Goal: Information Seeking & Learning: Find contact information

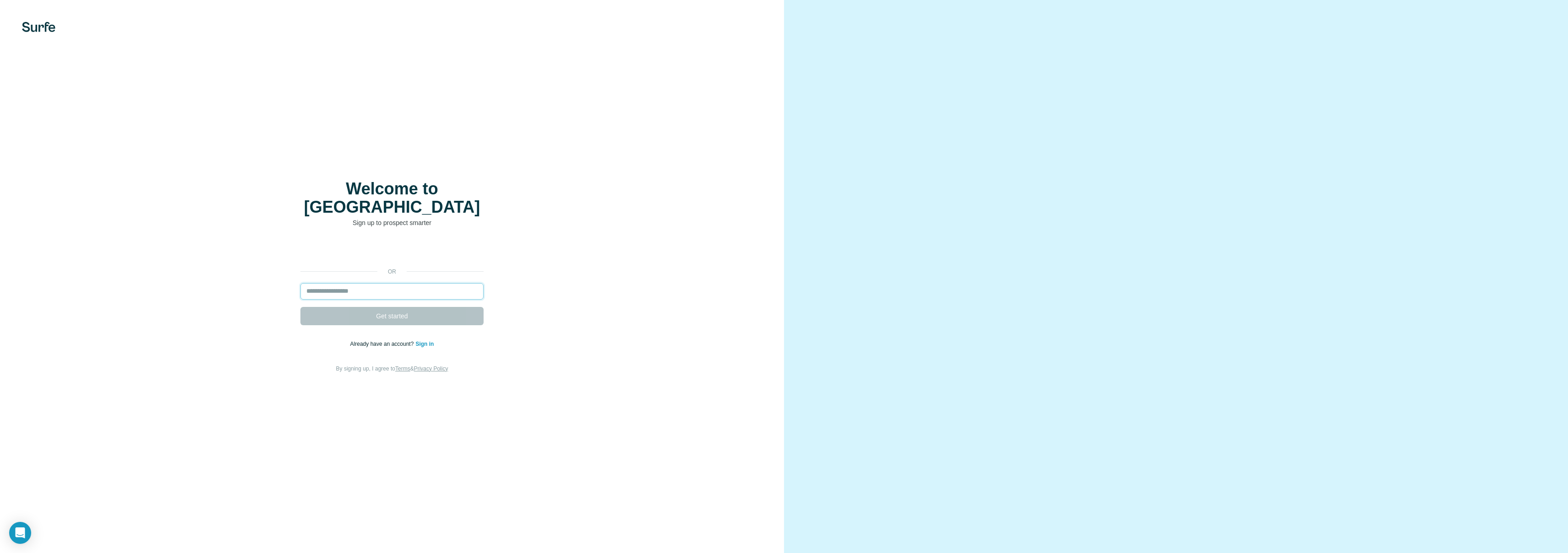
click at [365, 283] on input "email" at bounding box center [392, 291] width 183 height 16
type input "**********"
click at [411, 307] on button "Get started" at bounding box center [392, 316] width 183 height 18
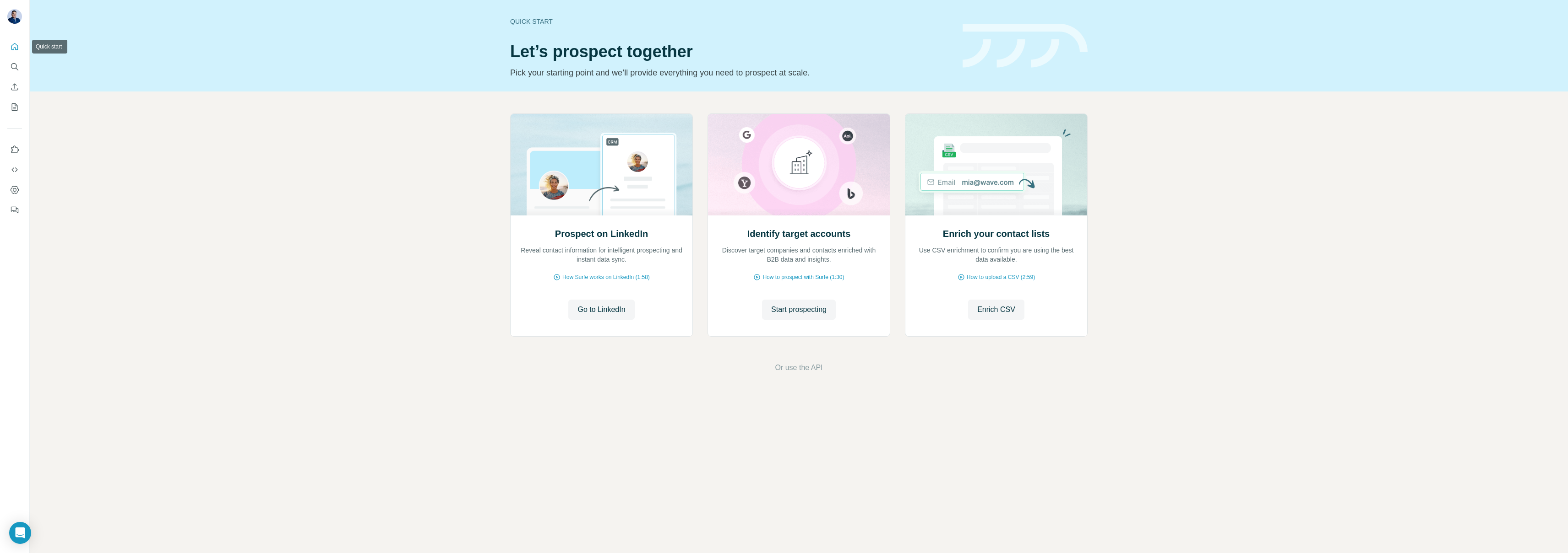
click at [17, 47] on icon "Quick start" at bounding box center [15, 47] width 9 height 9
click at [16, 69] on icon "Search" at bounding box center [15, 67] width 9 height 9
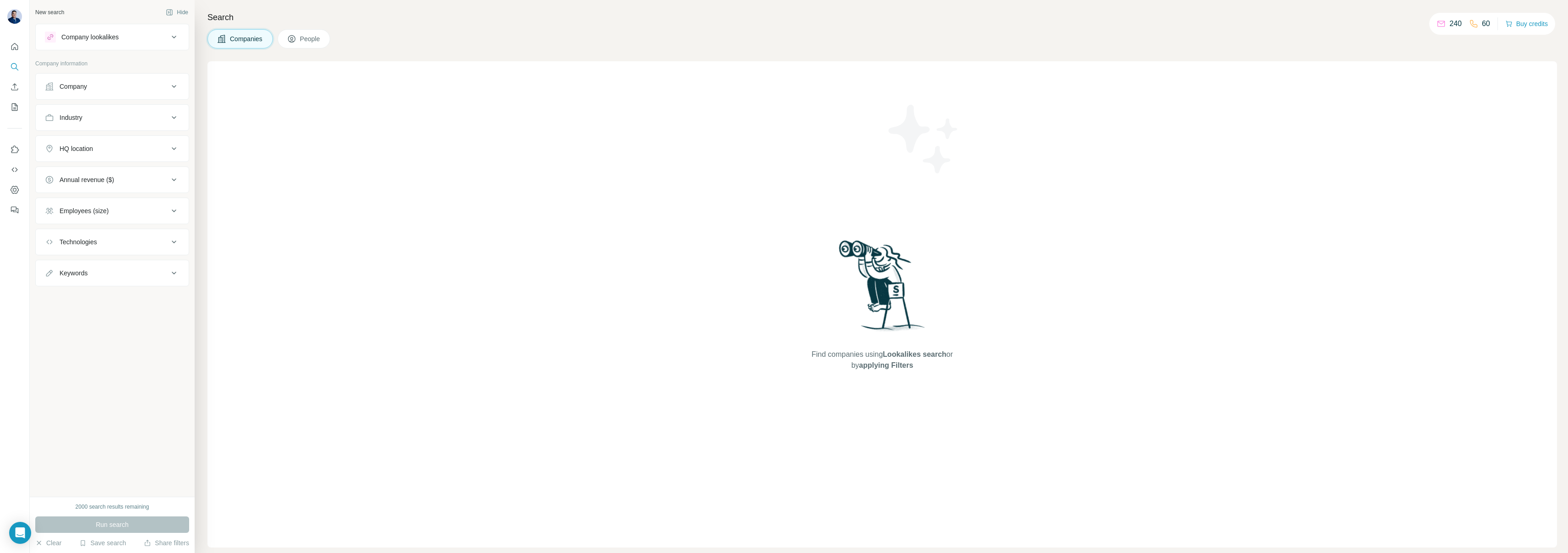
click at [174, 89] on icon at bounding box center [174, 86] width 11 height 11
click at [118, 123] on input "text" at bounding box center [112, 126] width 135 height 16
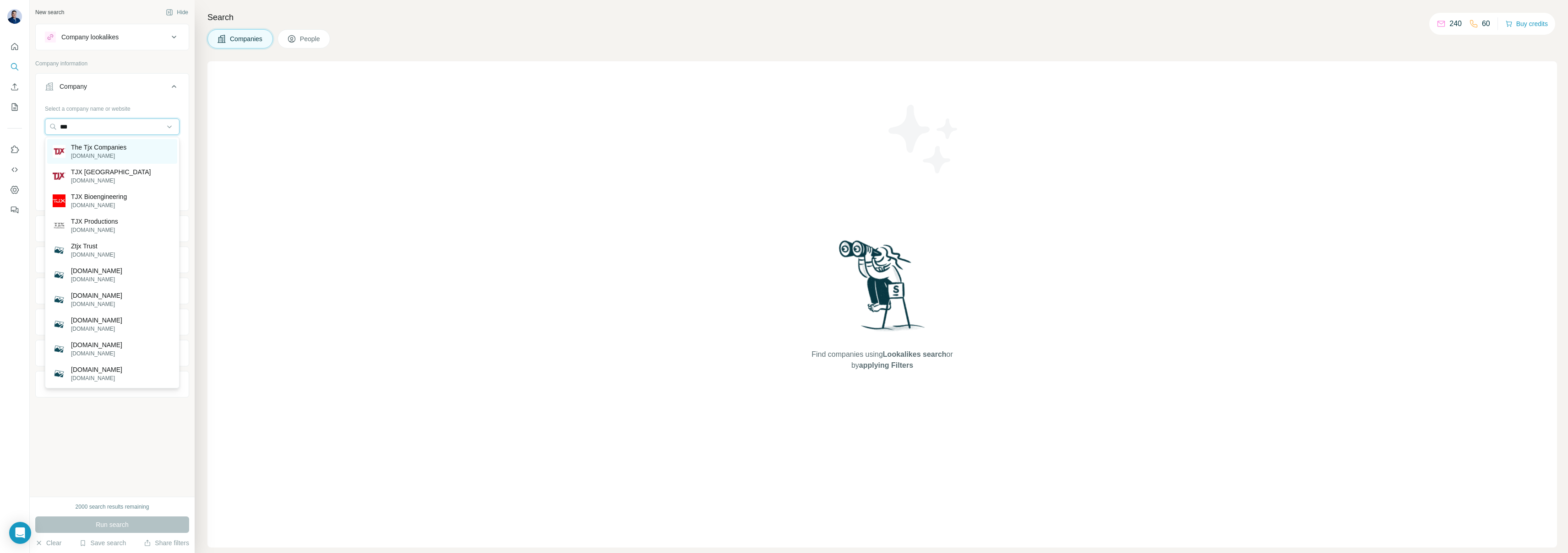
type input "***"
click at [115, 147] on p "The Tjx Companies" at bounding box center [98, 147] width 55 height 9
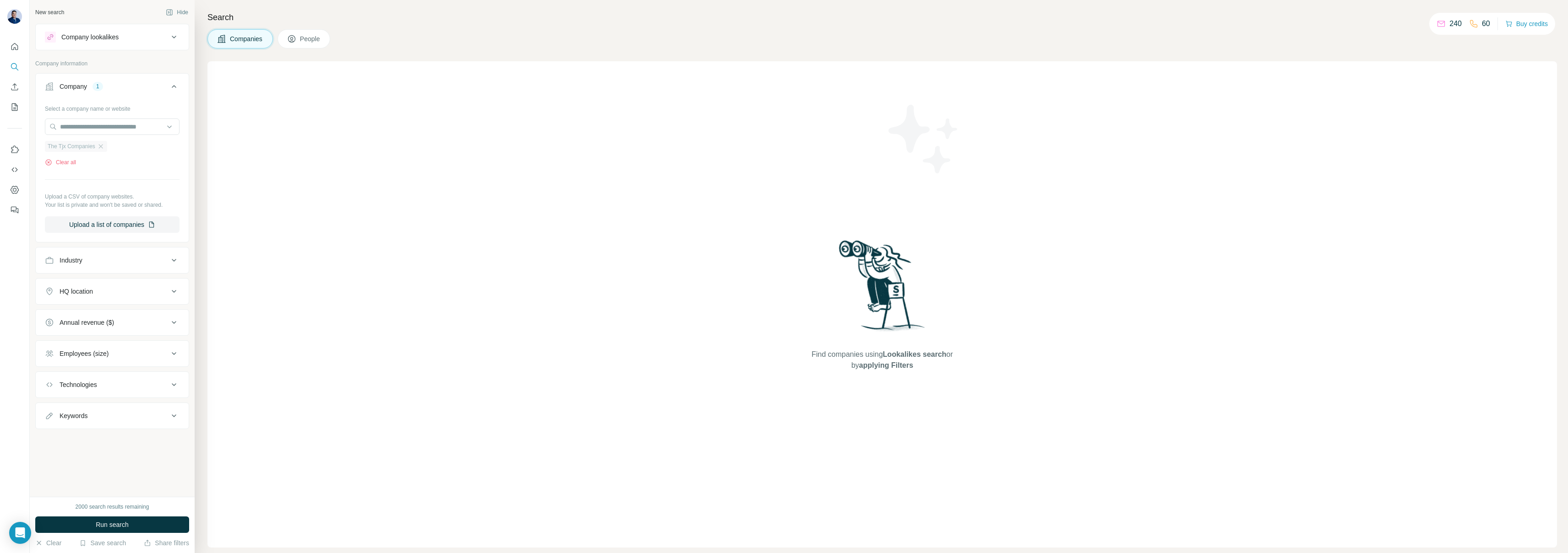
click at [75, 145] on span "The Tjx Companies" at bounding box center [71, 147] width 47 height 8
click at [70, 83] on div "Company" at bounding box center [73, 86] width 27 height 9
click at [320, 37] on span "People" at bounding box center [310, 39] width 21 height 9
click at [171, 89] on icon at bounding box center [174, 86] width 11 height 11
click at [171, 91] on icon at bounding box center [174, 86] width 11 height 11
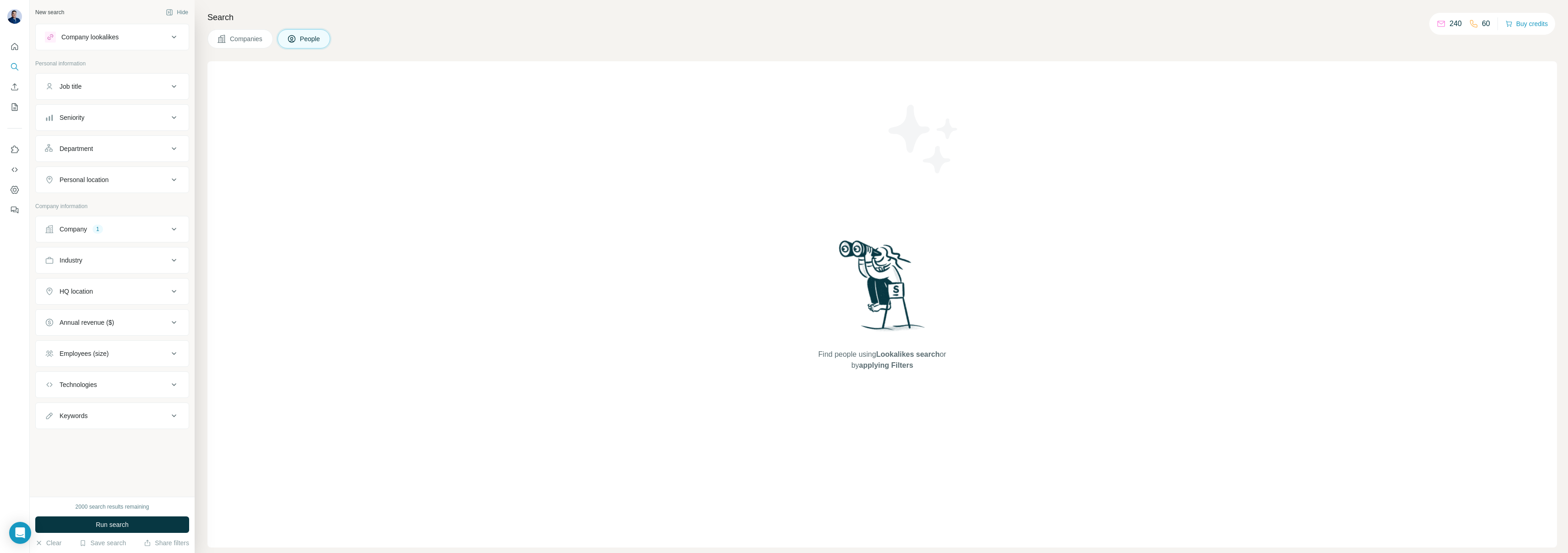
click at [171, 91] on icon at bounding box center [174, 86] width 11 height 11
click at [103, 106] on input "text" at bounding box center [103, 109] width 116 height 16
click at [256, 114] on div "Find people using Lookalikes search or by applying Filters" at bounding box center [882, 305] width 1349 height 486
click at [174, 147] on icon at bounding box center [174, 145] width 11 height 11
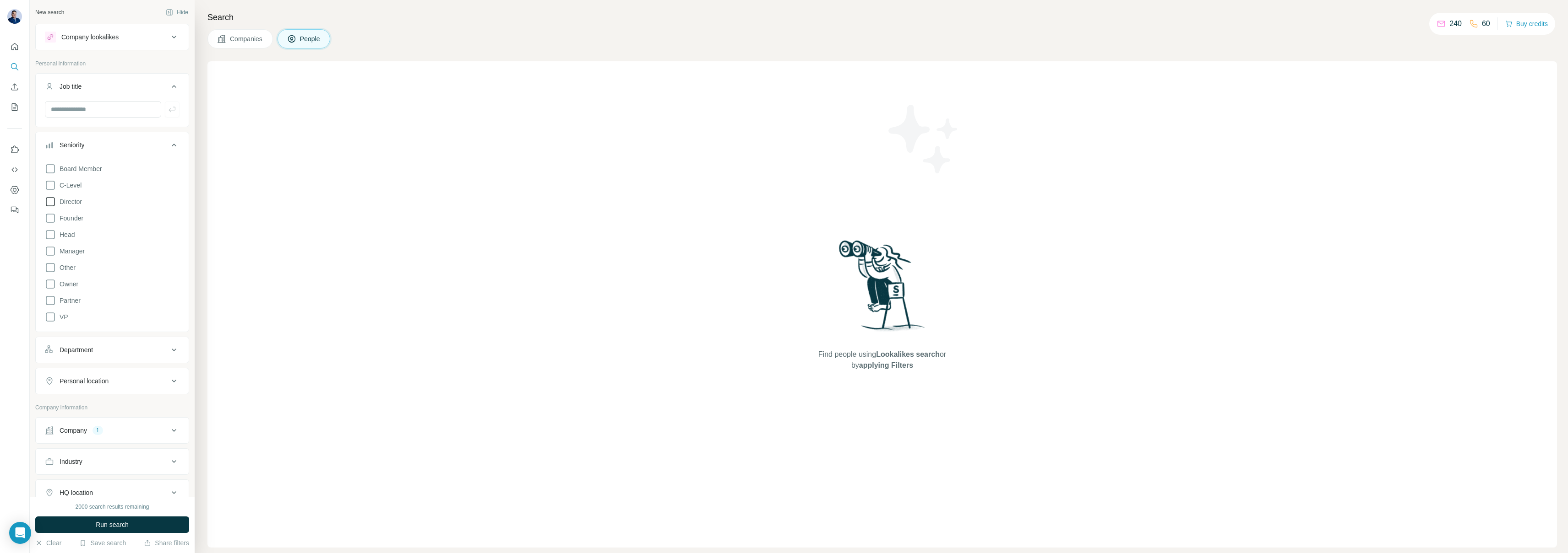
click at [52, 204] on icon at bounding box center [50, 202] width 11 height 11
click at [51, 237] on icon at bounding box center [50, 235] width 11 height 11
click at [51, 251] on icon at bounding box center [50, 251] width 11 height 11
click at [49, 319] on icon at bounding box center [50, 317] width 11 height 11
click at [352, 283] on div "Find people using Lookalikes search or by applying Filters" at bounding box center [882, 305] width 1349 height 486
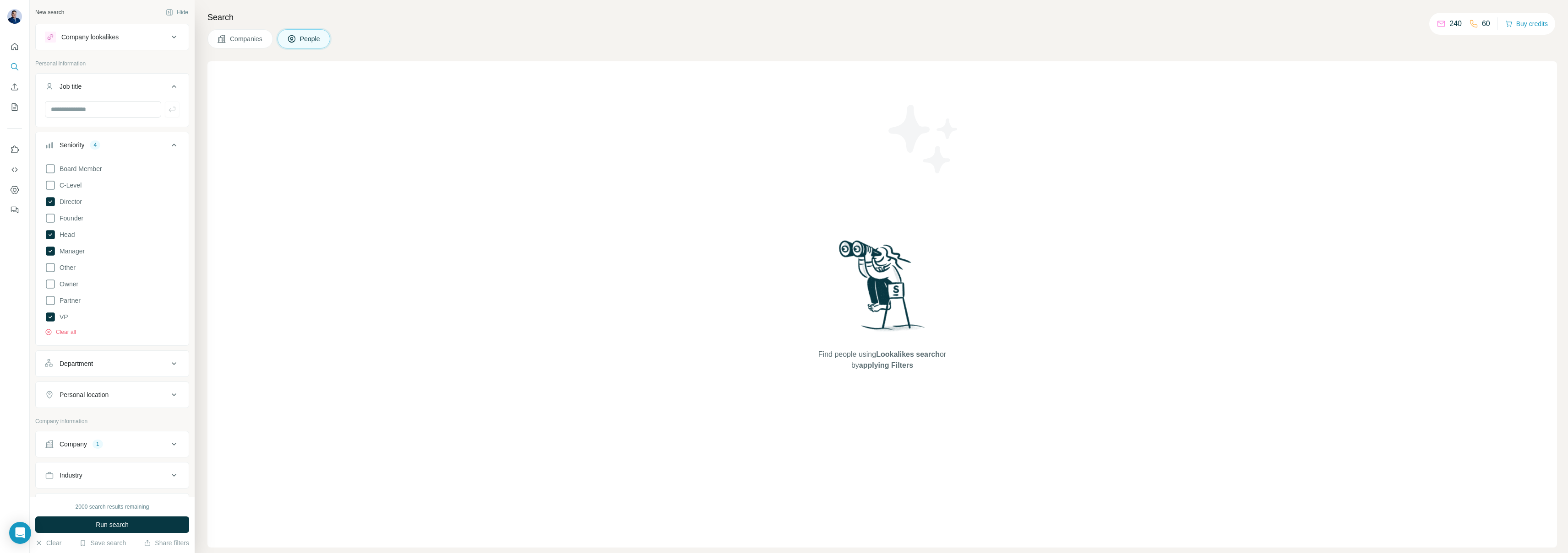
click at [138, 370] on button "Department" at bounding box center [112, 364] width 153 height 22
click at [161, 388] on input at bounding box center [107, 387] width 113 height 10
type input "*"
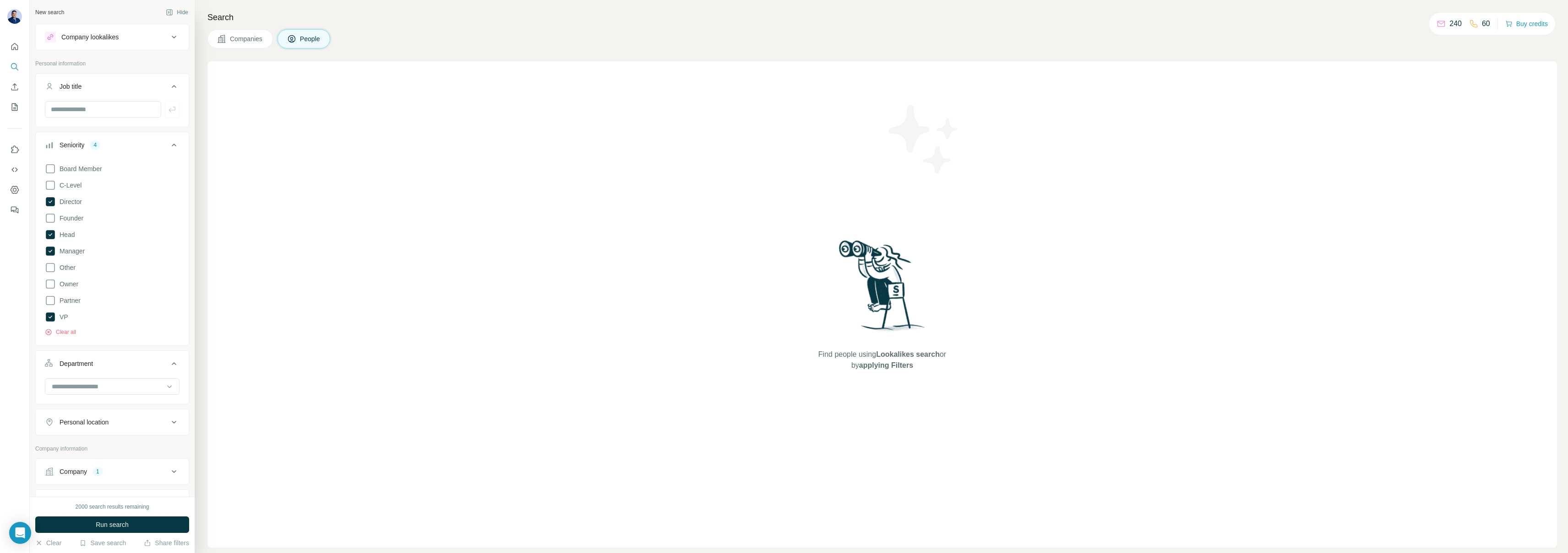
click at [280, 405] on div "Find people using Lookalikes search or by applying Filters" at bounding box center [882, 305] width 1349 height 486
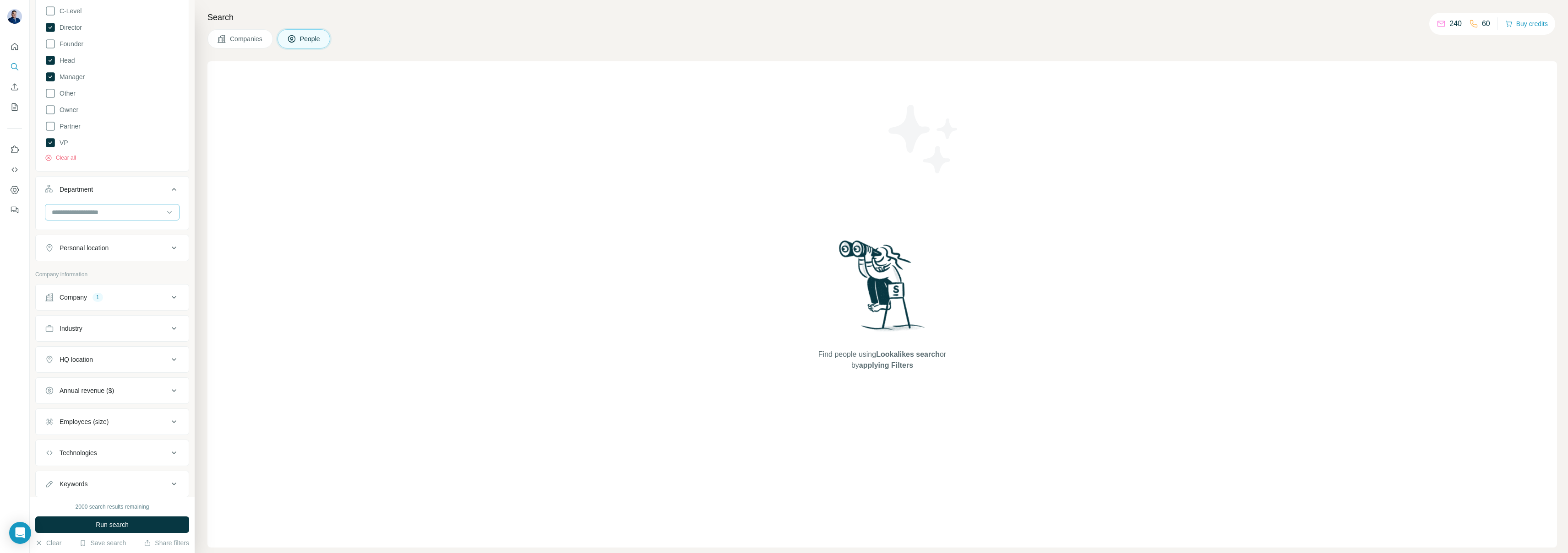
scroll to position [200, 0]
click at [173, 457] on icon at bounding box center [174, 458] width 11 height 11
click at [110, 478] on input "text" at bounding box center [103, 480] width 116 height 16
type input "**********"
click at [119, 526] on span "Run search" at bounding box center [112, 525] width 33 height 9
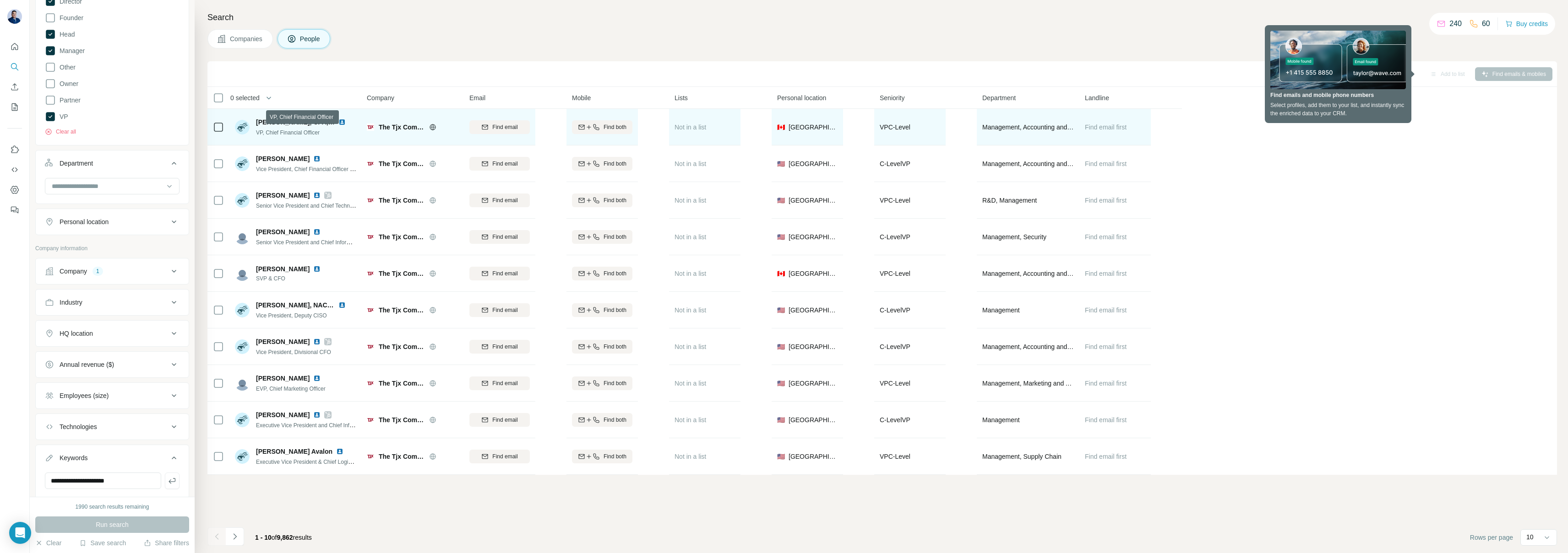
click at [317, 132] on span "VP, Chief Financial Officer" at bounding box center [288, 133] width 64 height 6
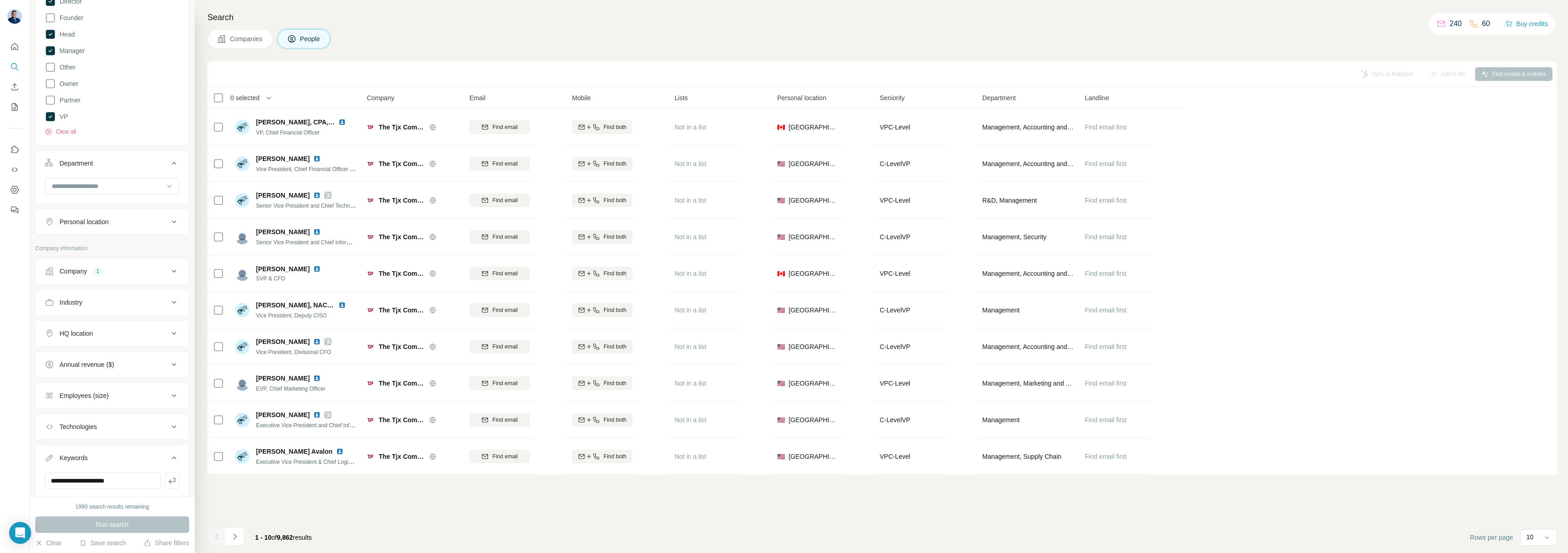
scroll to position [228, 0]
drag, startPoint x: 125, startPoint y: 452, endPoint x: 38, endPoint y: 448, distance: 87.1
click at [38, 448] on div "**********" at bounding box center [112, 457] width 153 height 24
click at [311, 41] on span "People" at bounding box center [310, 39] width 21 height 9
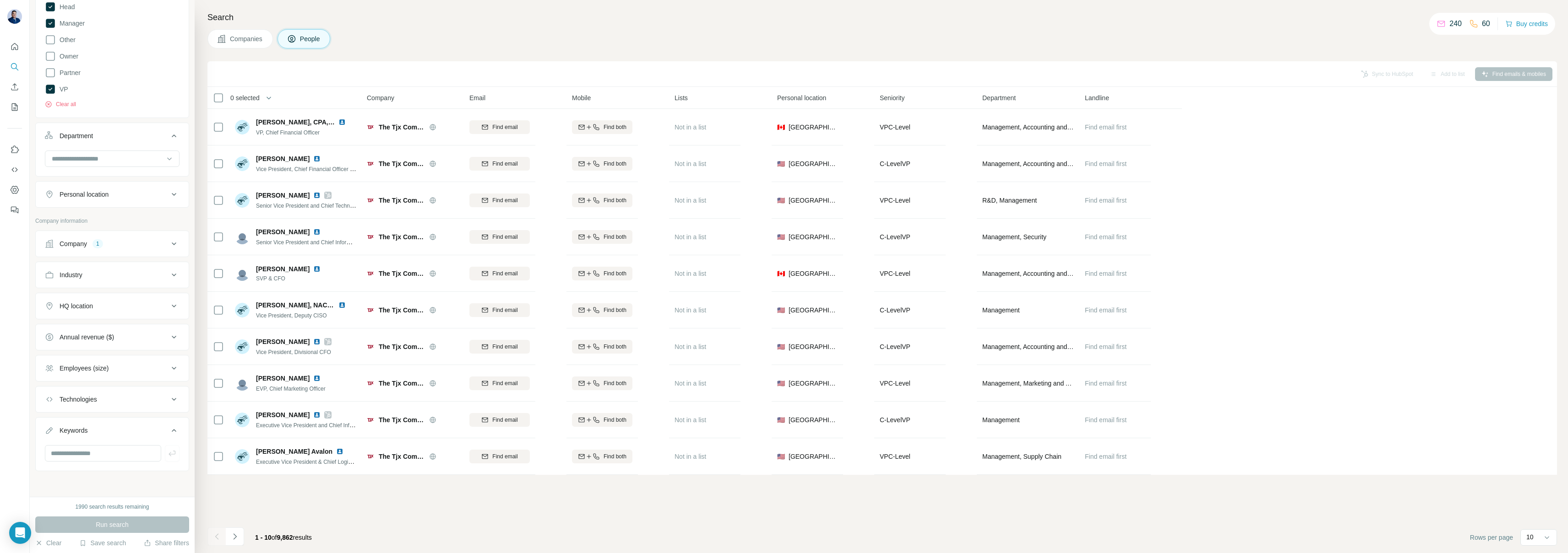
scroll to position [0, 0]
click at [176, 363] on icon at bounding box center [174, 364] width 11 height 11
click at [16, 67] on icon "Search" at bounding box center [14, 65] width 6 height 6
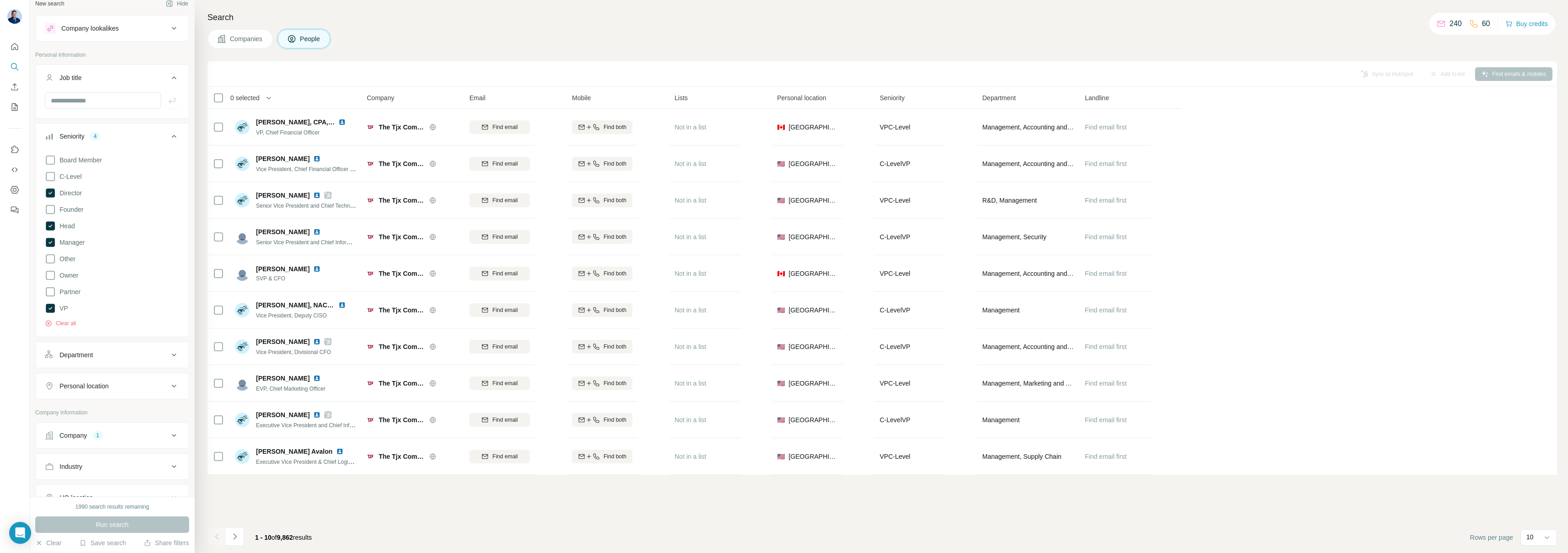
scroll to position [14, 0]
click at [48, 540] on button "Clear" at bounding box center [48, 543] width 26 height 9
click at [250, 40] on span "Companies" at bounding box center [247, 39] width 34 height 9
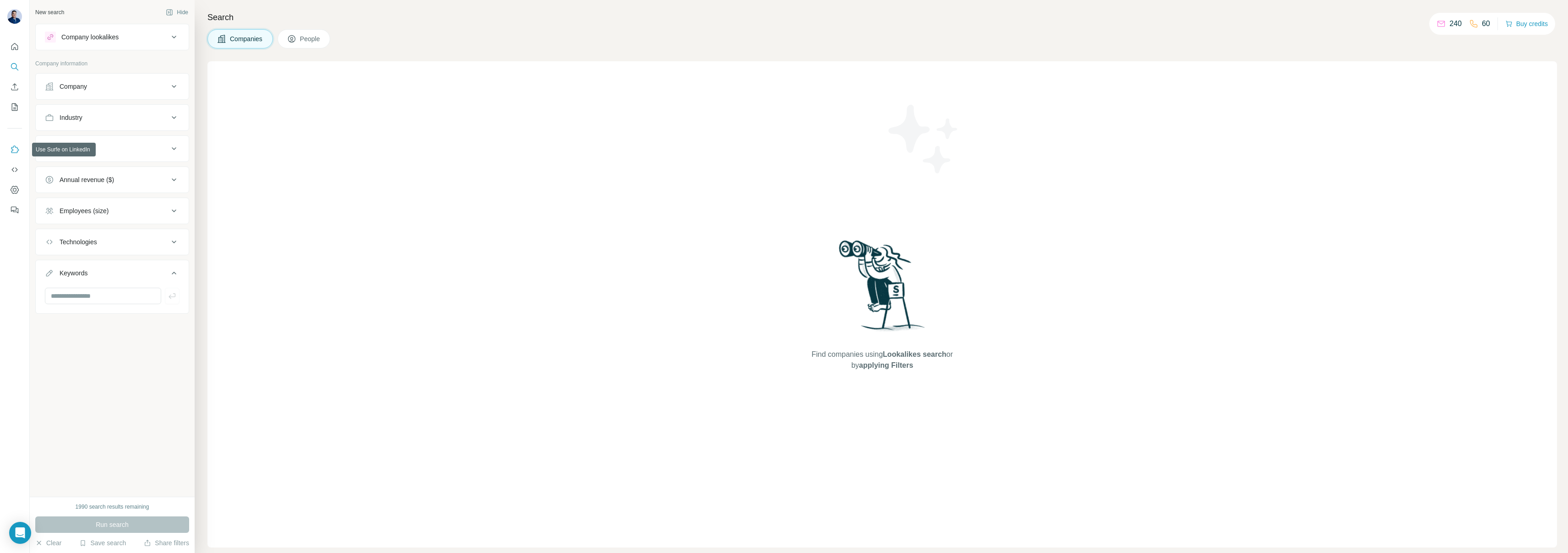
click at [15, 149] on icon "Use Surfe on LinkedIn" at bounding box center [15, 150] width 9 height 9
